Goal: Transaction & Acquisition: Purchase product/service

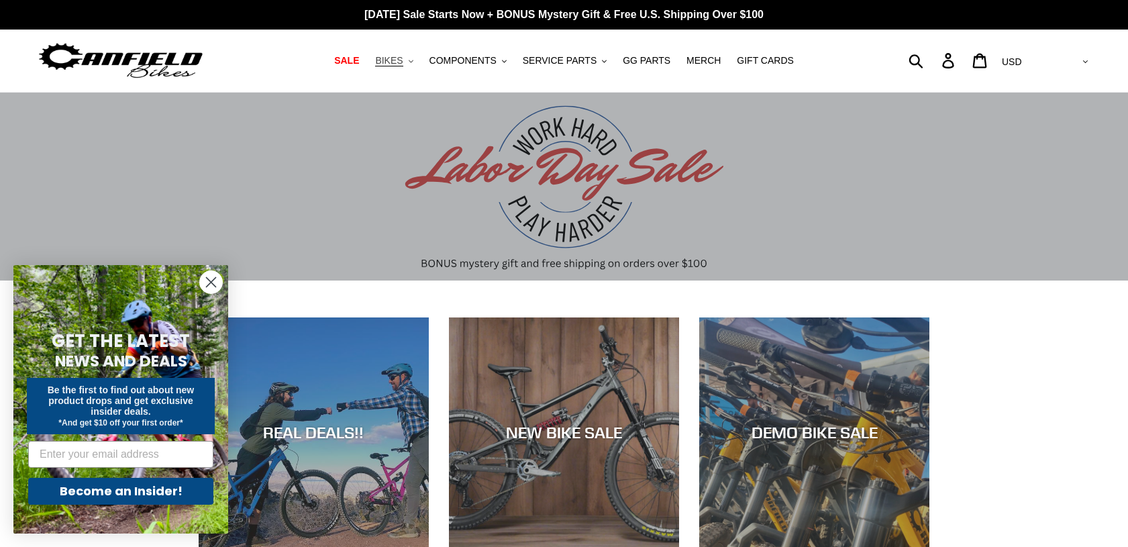
click at [403, 63] on span "BIKES" at bounding box center [389, 60] width 28 height 11
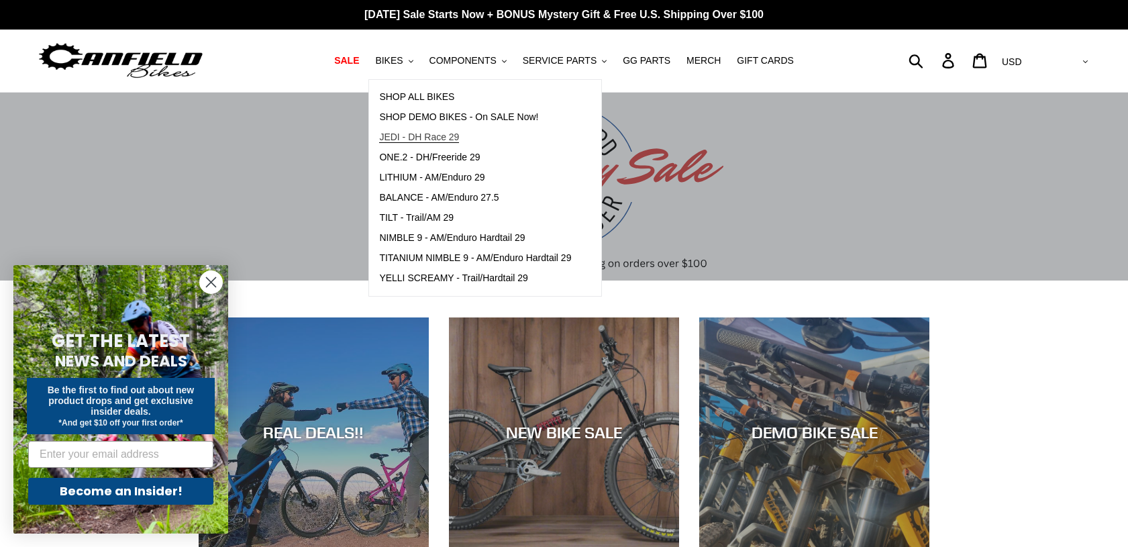
click at [448, 132] on span "JEDI - DH Race 29" at bounding box center [419, 137] width 80 height 11
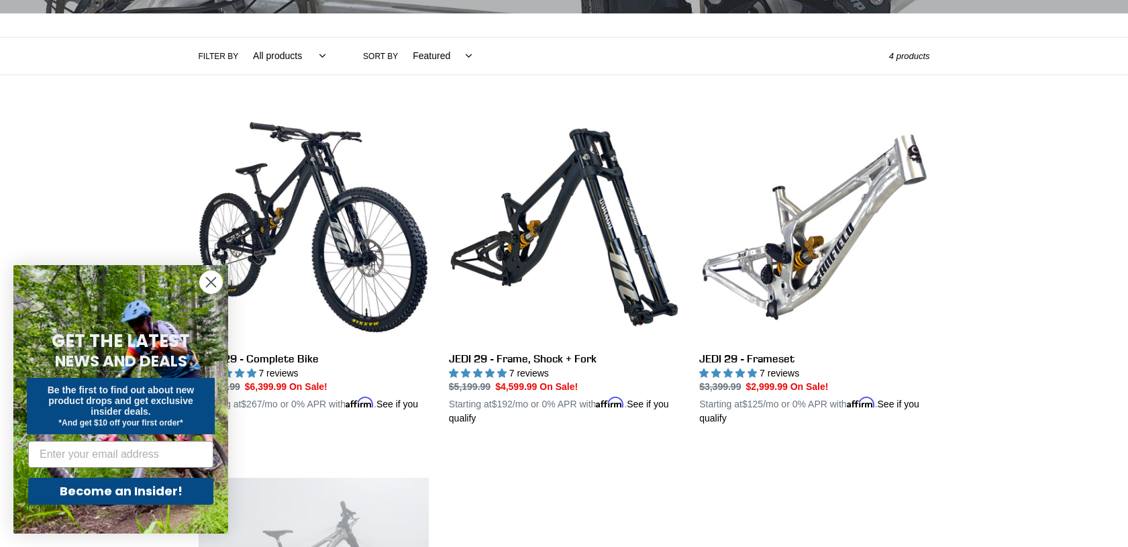
scroll to position [320, 0]
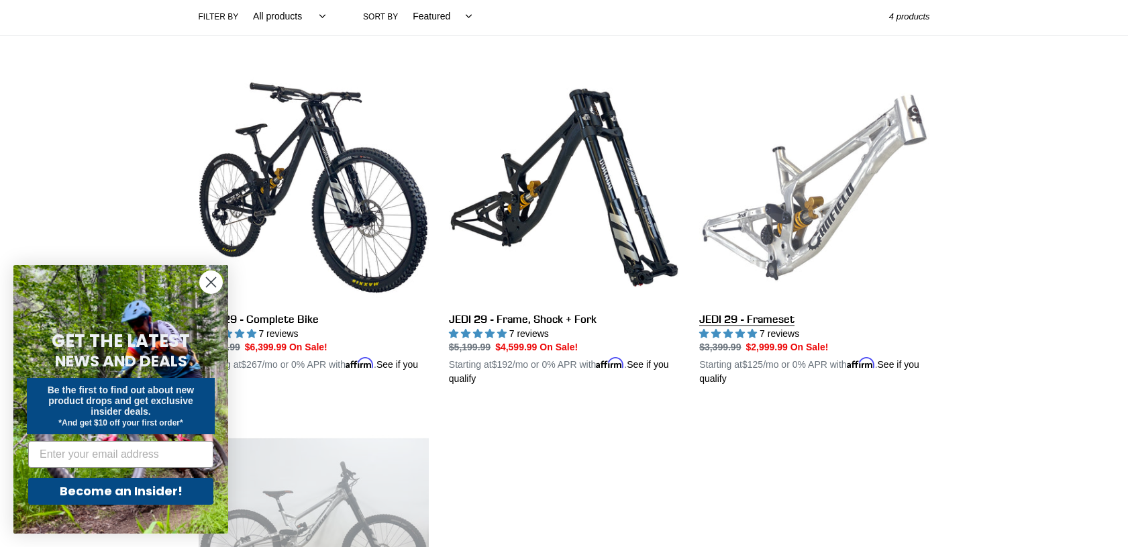
click at [841, 207] on link "JEDI 29 - Frameset" at bounding box center [814, 229] width 230 height 314
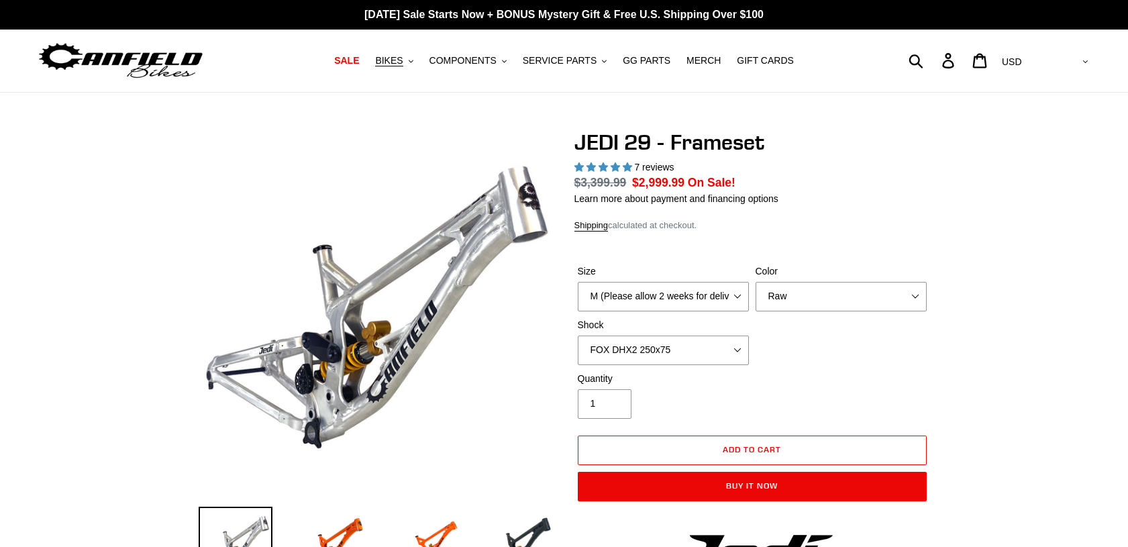
select select "highest-rating"
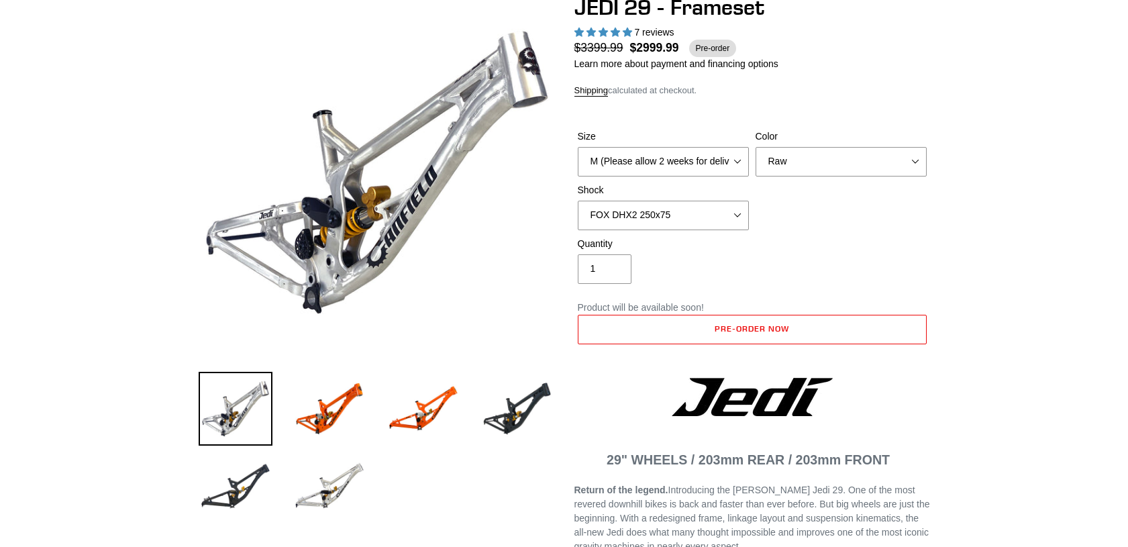
scroll to position [163, 0]
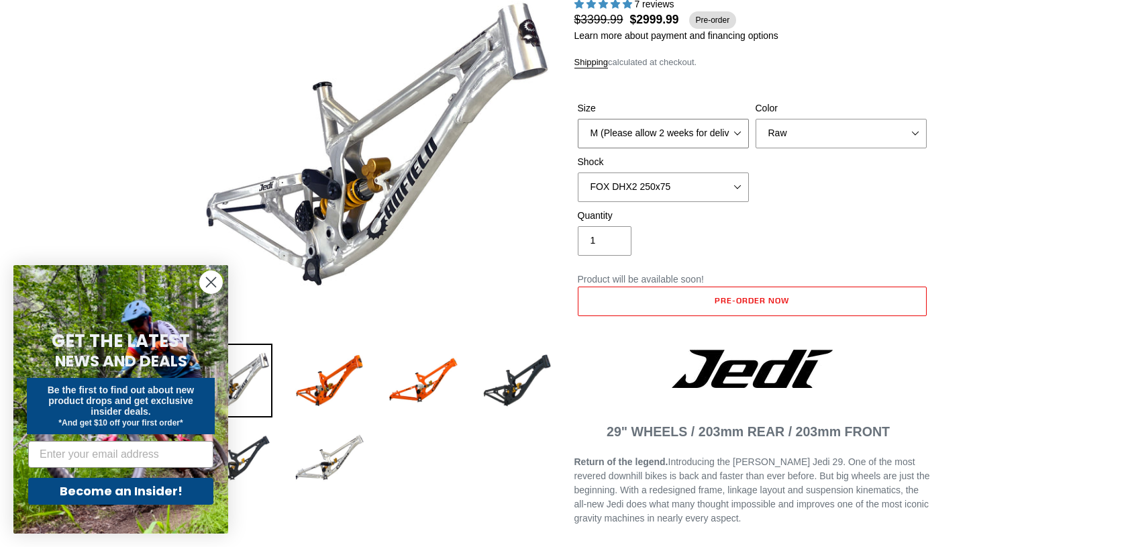
select select "XL"
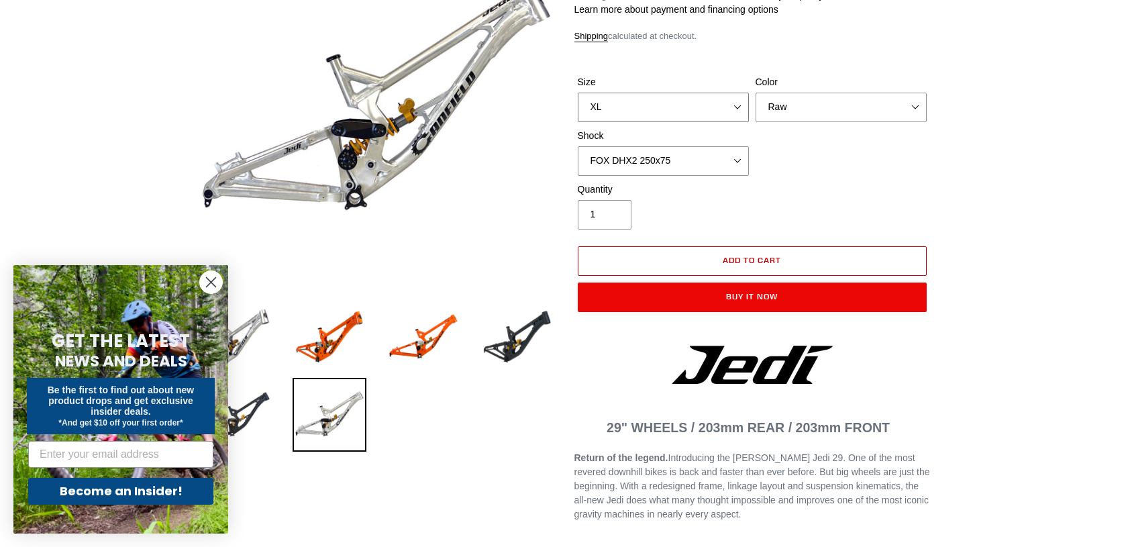
scroll to position [152, 0]
